Goal: Task Accomplishment & Management: Use online tool/utility

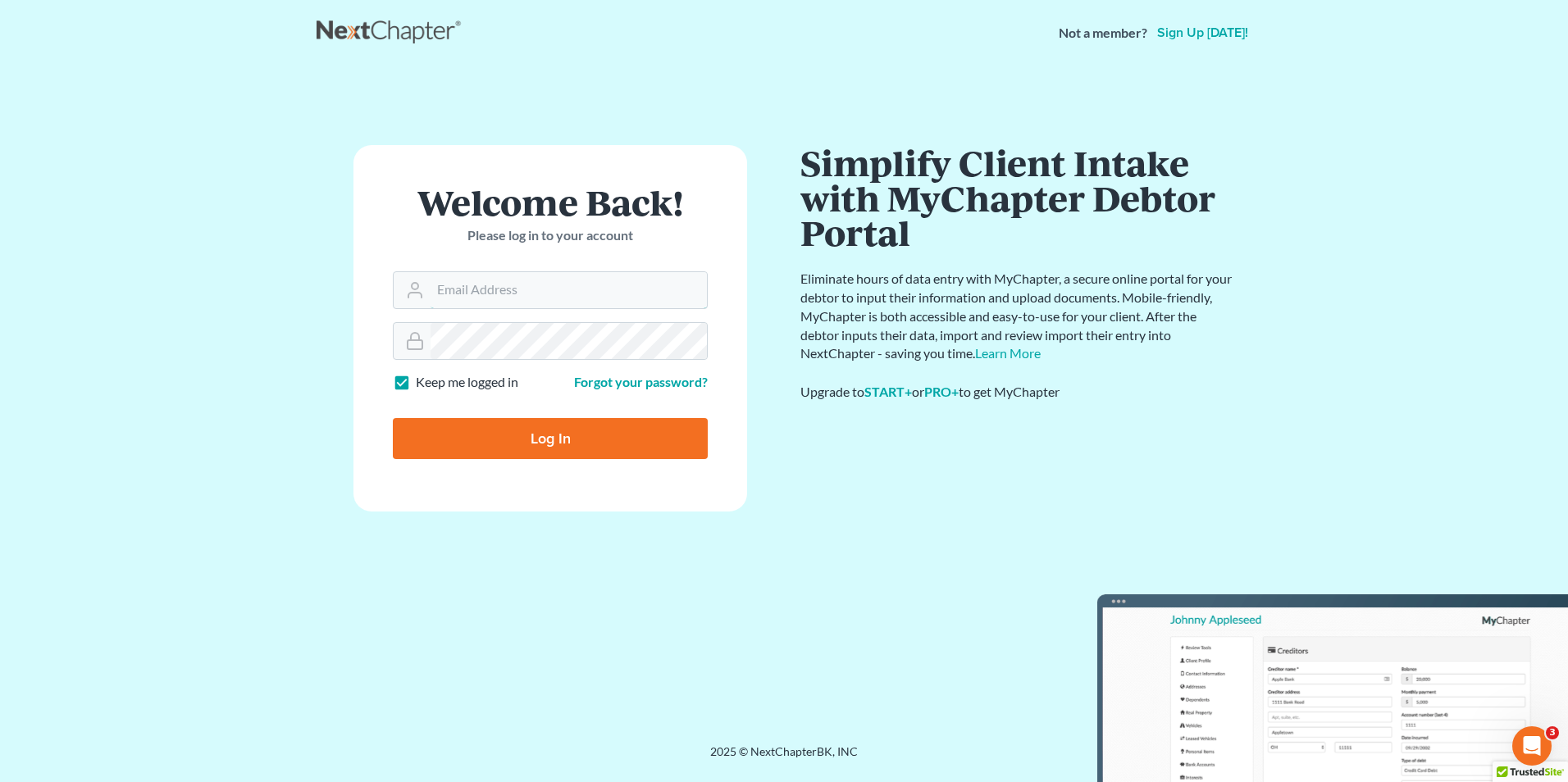
type input "Hunter@shieldlaw.com"
click at [519, 436] on input "Log In" at bounding box center [551, 438] width 315 height 41
type input "Thinking..."
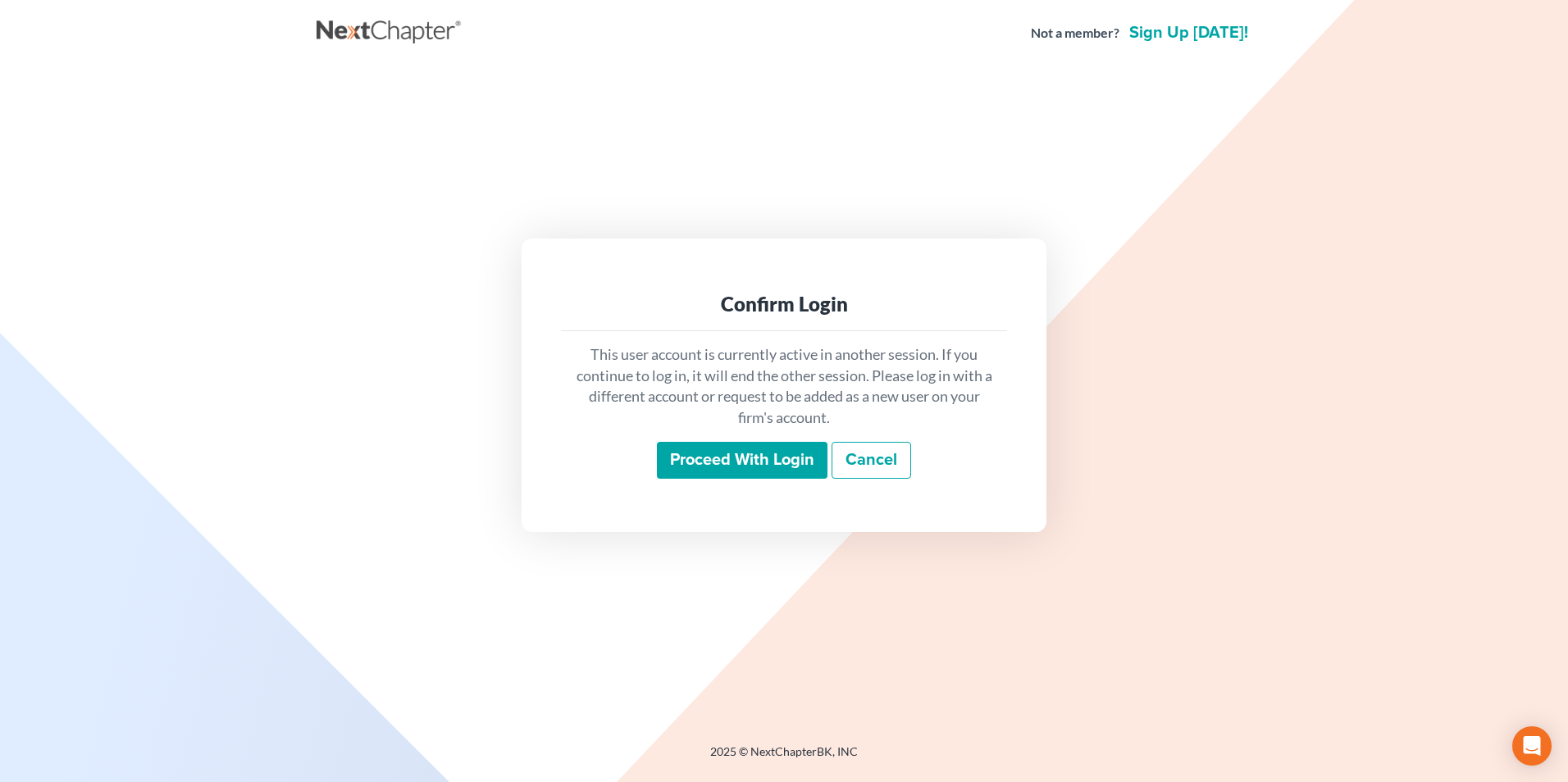
click at [717, 470] on input "Proceed with login" at bounding box center [742, 461] width 171 height 38
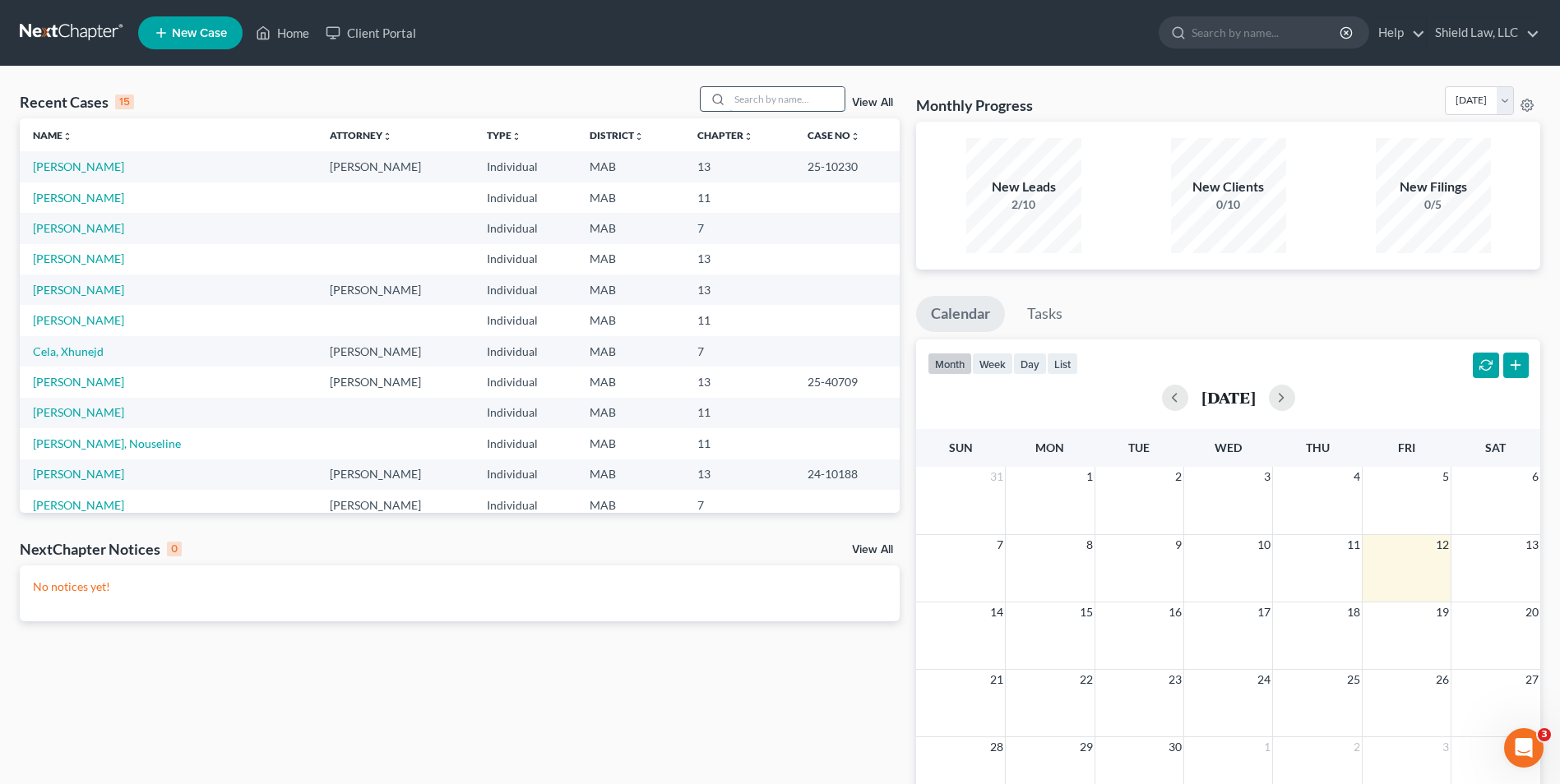
click at [750, 88] on input "search" at bounding box center [787, 98] width 116 height 23
type input "[PERSON_NAME]"
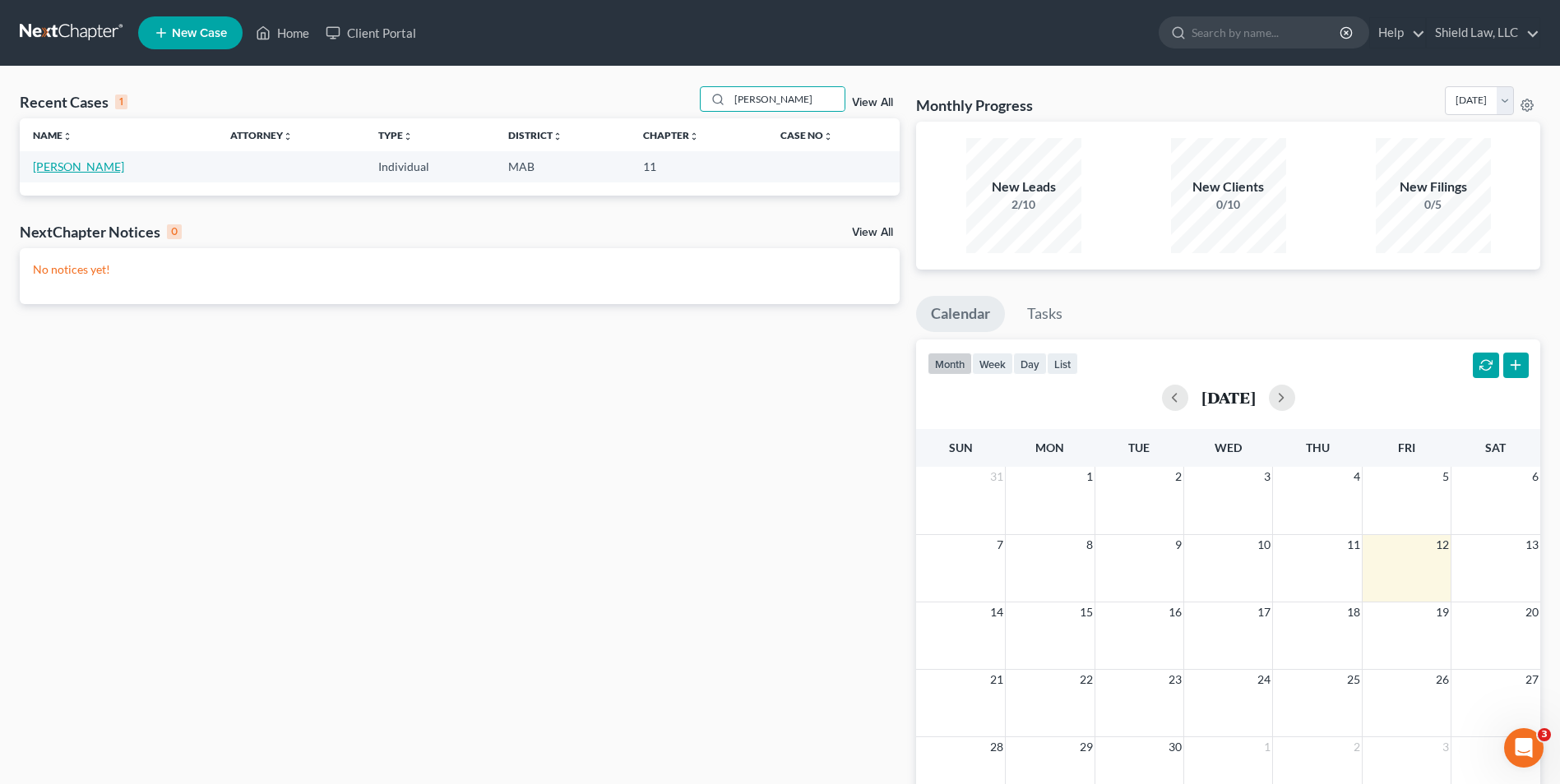
click at [95, 162] on link "[PERSON_NAME]" at bounding box center [78, 167] width 91 height 14
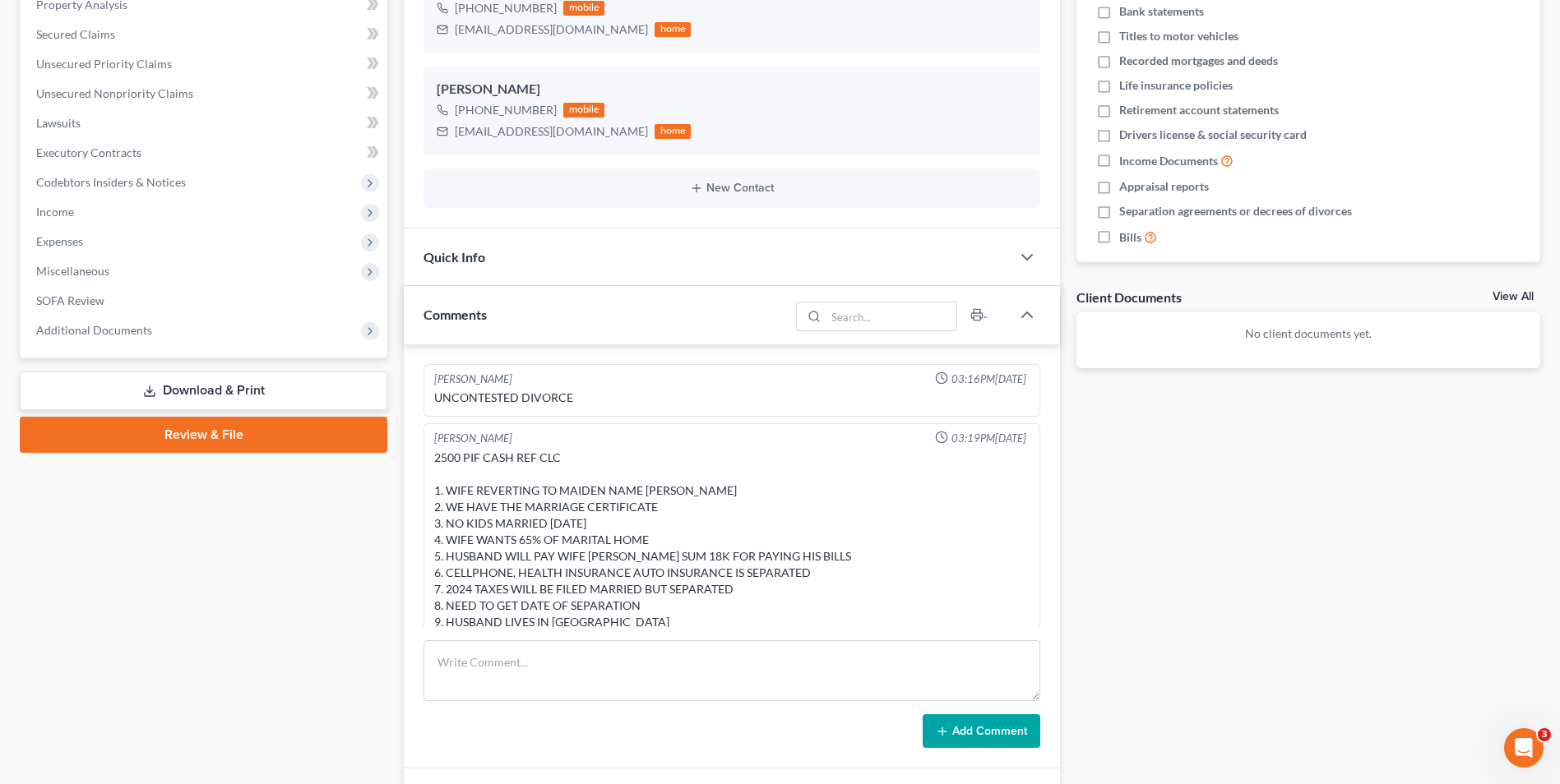
scroll to position [290, 0]
